Goal: Task Accomplishment & Management: Manage account settings

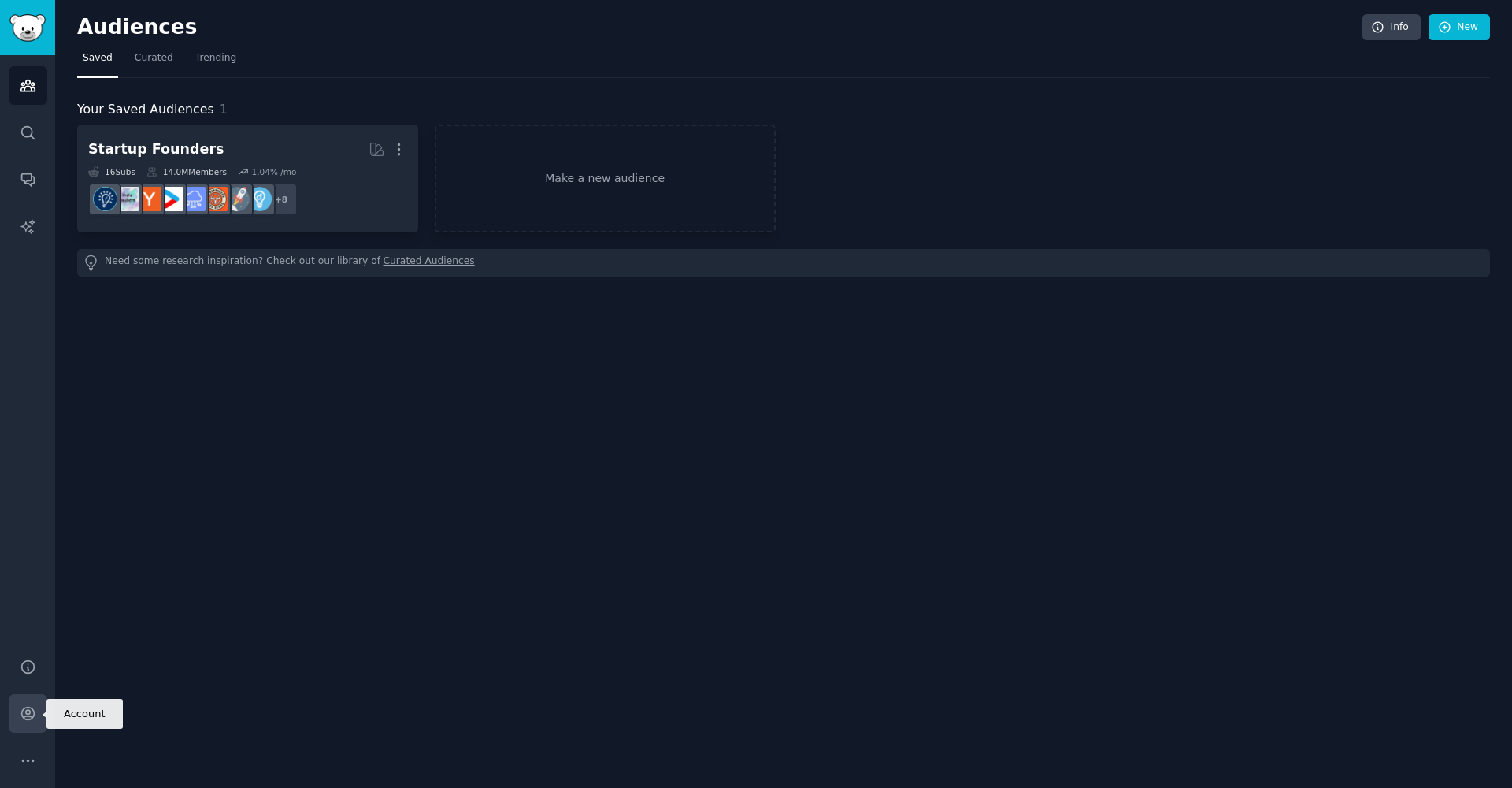
click at [33, 718] on icon "Sidebar" at bounding box center [27, 714] width 16 height 16
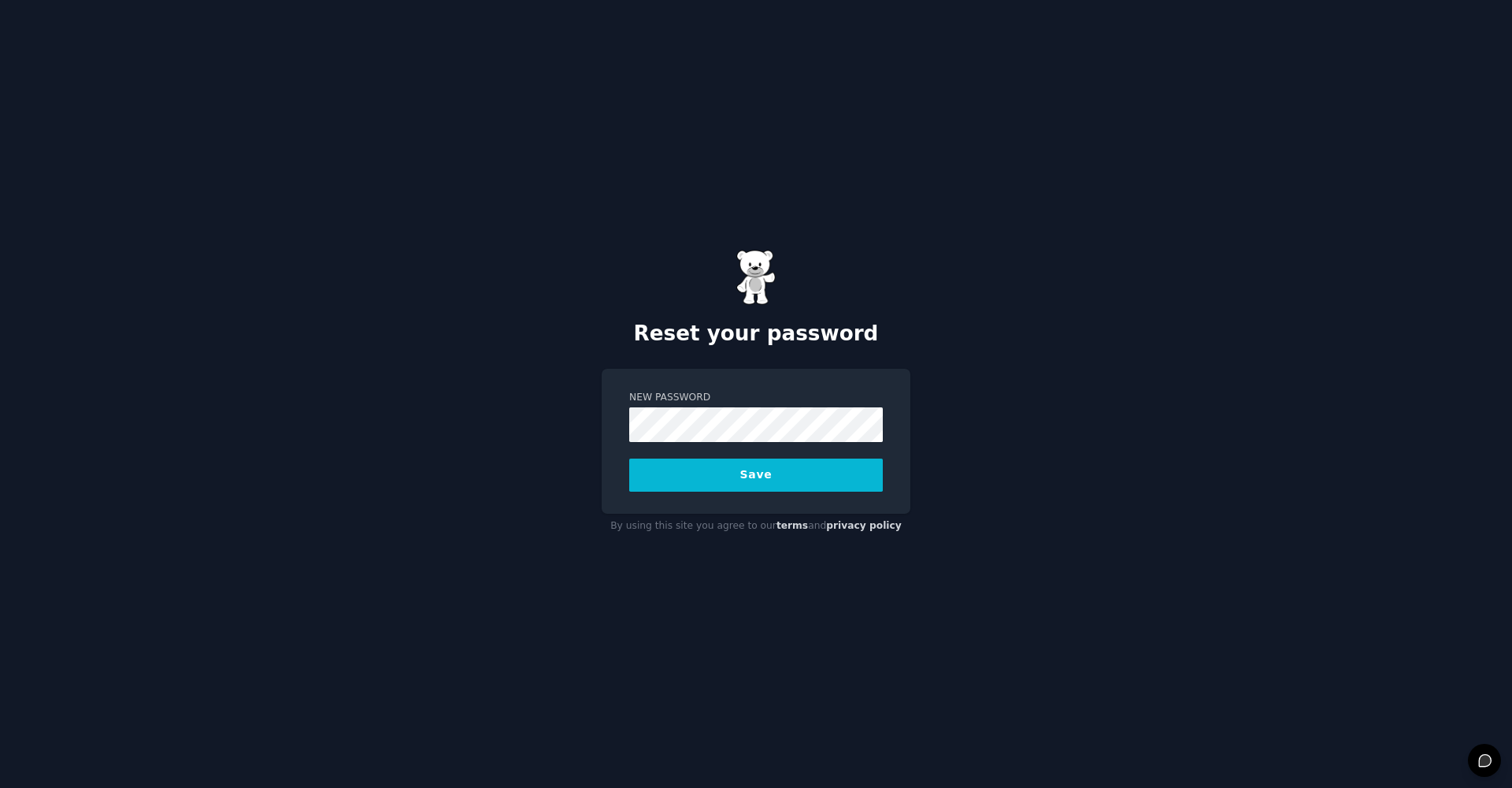
click at [572, 422] on div "Reset your password New Password Save By using this site you agree to our terms…" at bounding box center [756, 394] width 1512 height 788
click at [688, 472] on button "Save" at bounding box center [756, 475] width 254 height 33
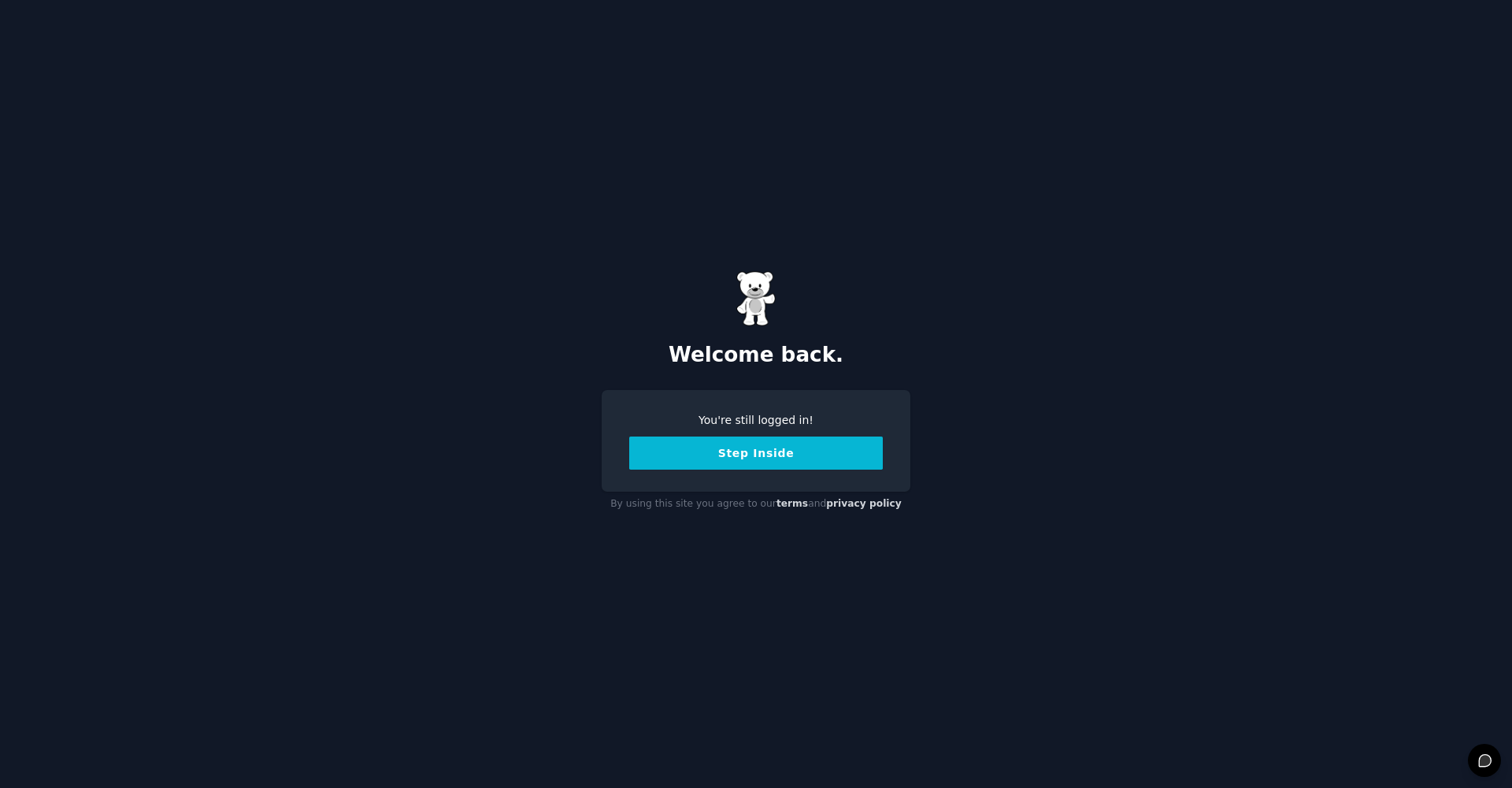
click at [791, 458] on button "Step Inside" at bounding box center [756, 453] width 254 height 33
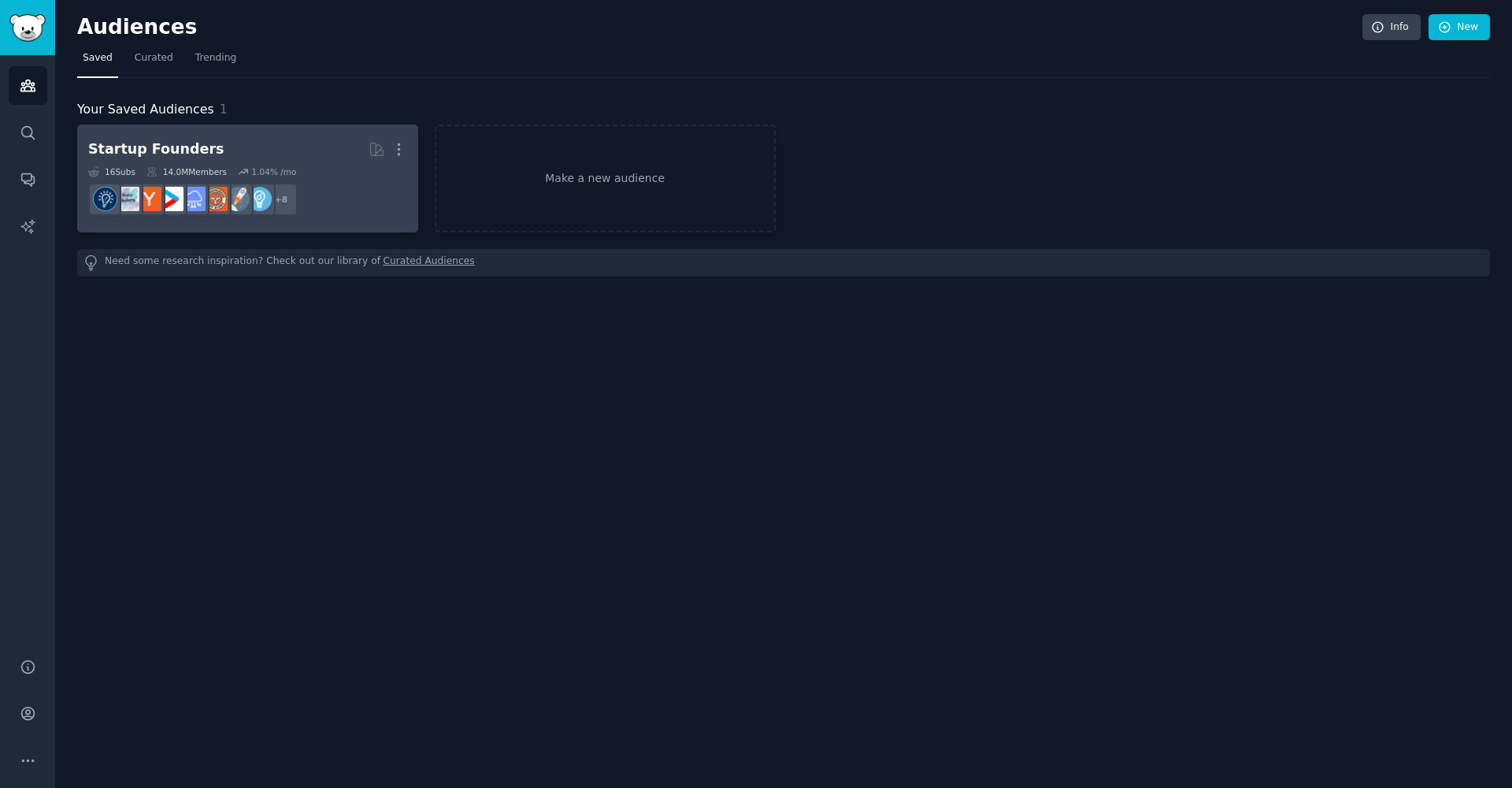
click at [317, 143] on h2 "Startup Founders More" at bounding box center [247, 150] width 319 height 28
